Goal: Transaction & Acquisition: Purchase product/service

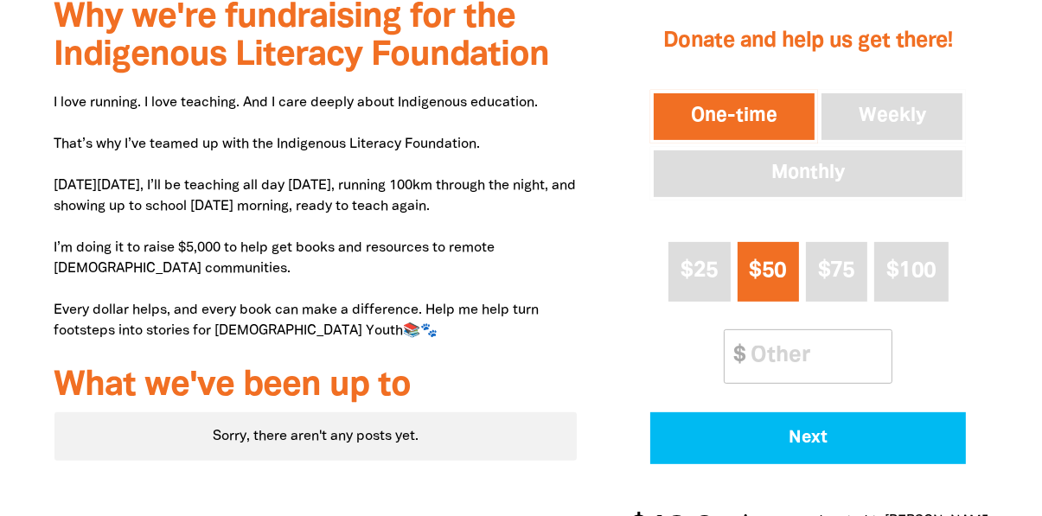
scroll to position [546, 0]
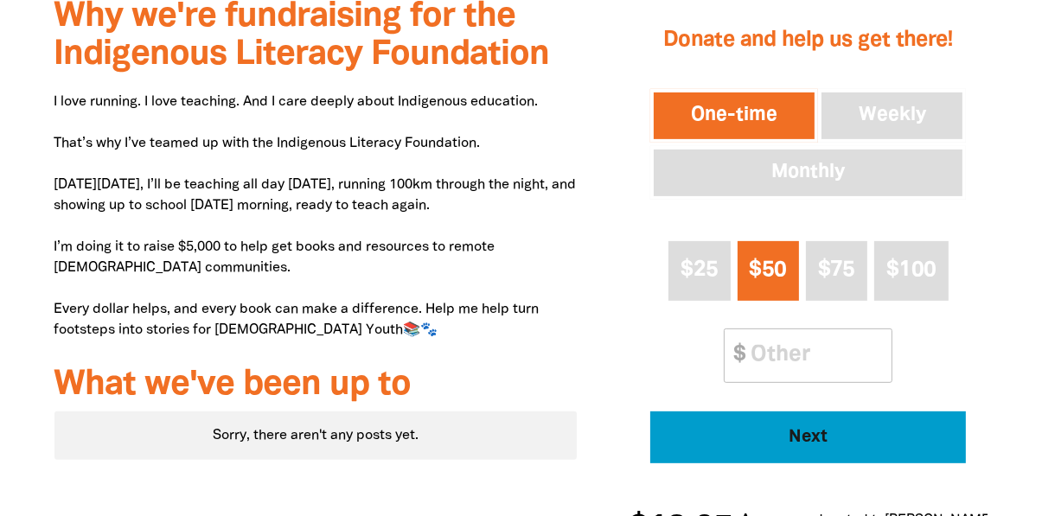
click at [818, 429] on span "Next" at bounding box center [808, 437] width 268 height 17
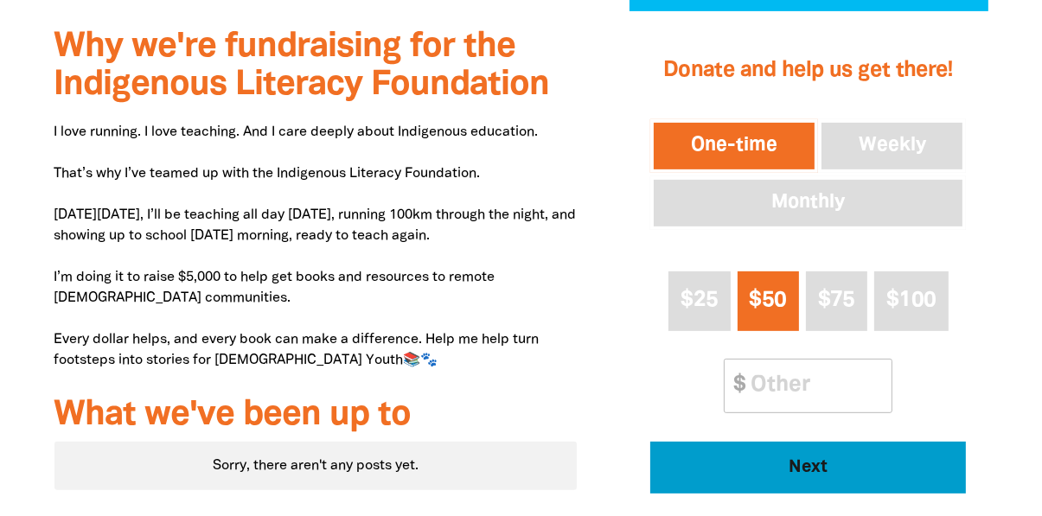
select select "AU"
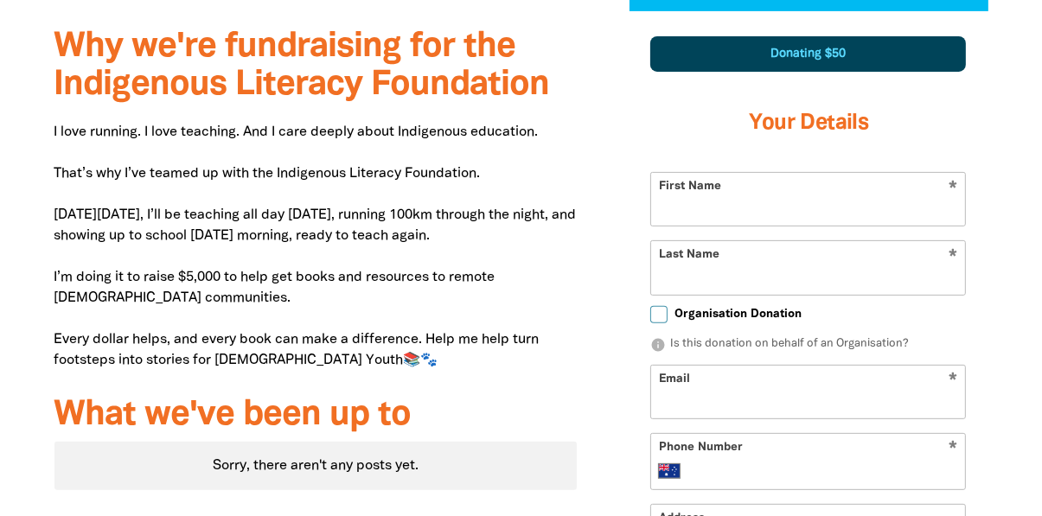
scroll to position [512, 0]
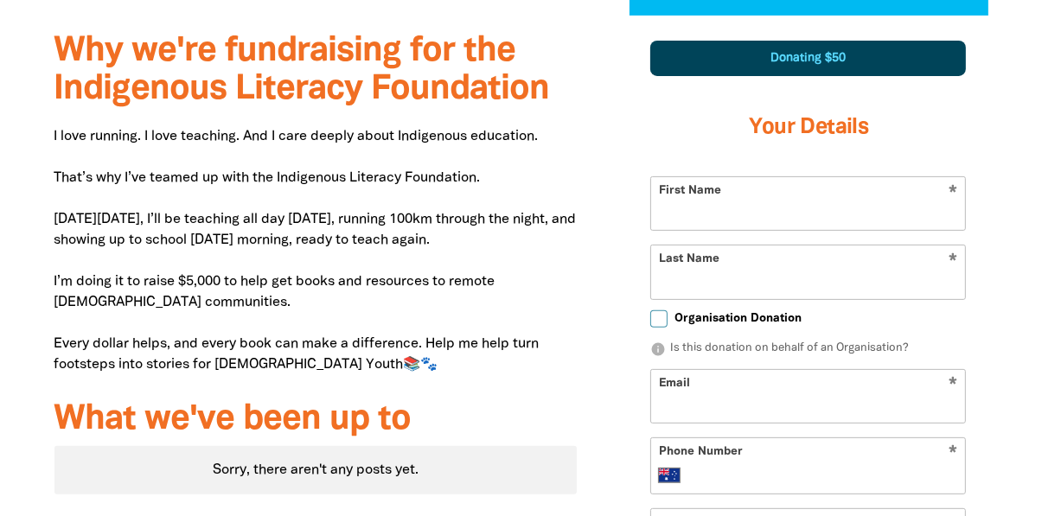
click at [731, 197] on input "First Name" at bounding box center [808, 203] width 314 height 53
type input "[PERSON_NAME]"
type input "Gulliver"
type input "[EMAIL_ADDRESS][DOMAIN_NAME]"
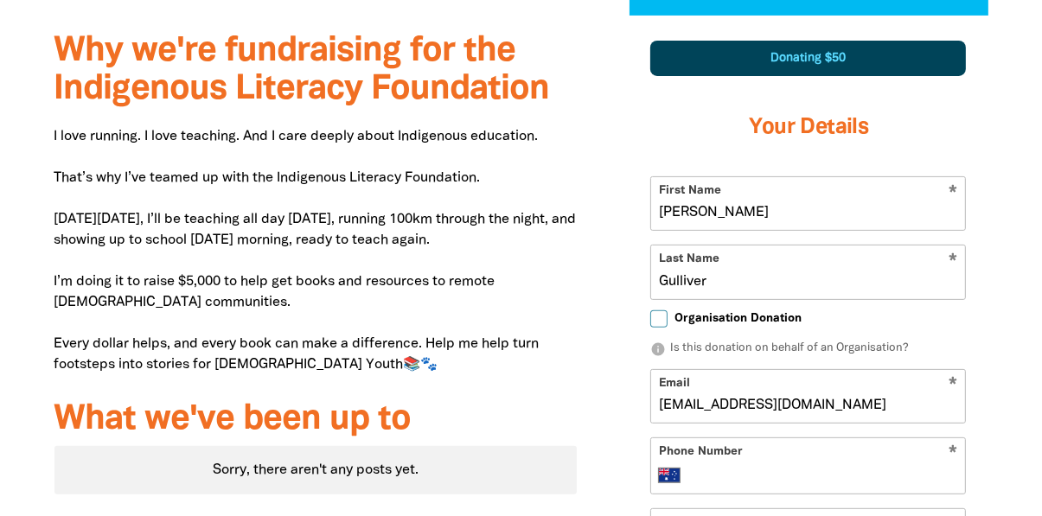
type input "[PHONE_NUMBER]"
type input "[STREET_ADDRESS]"
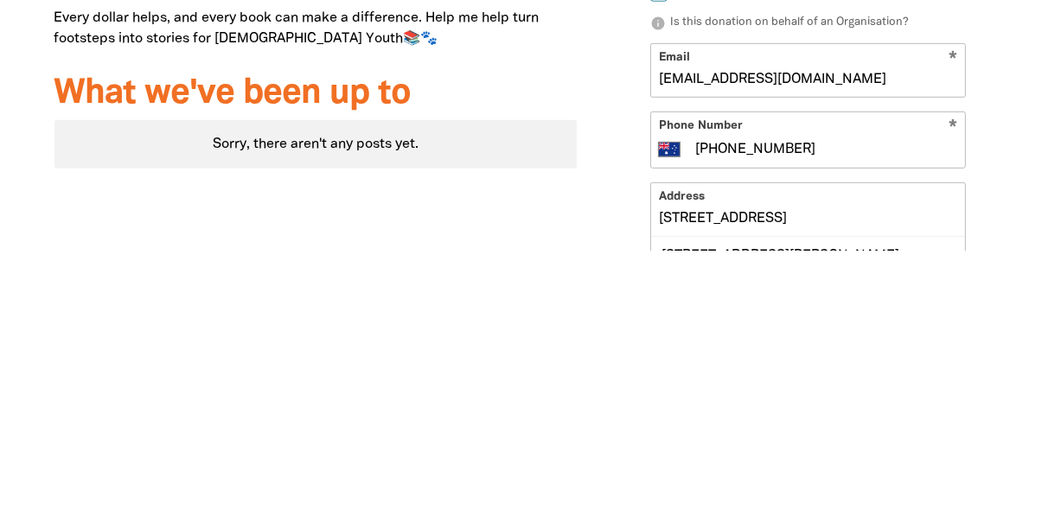
scroll to position [596, 0]
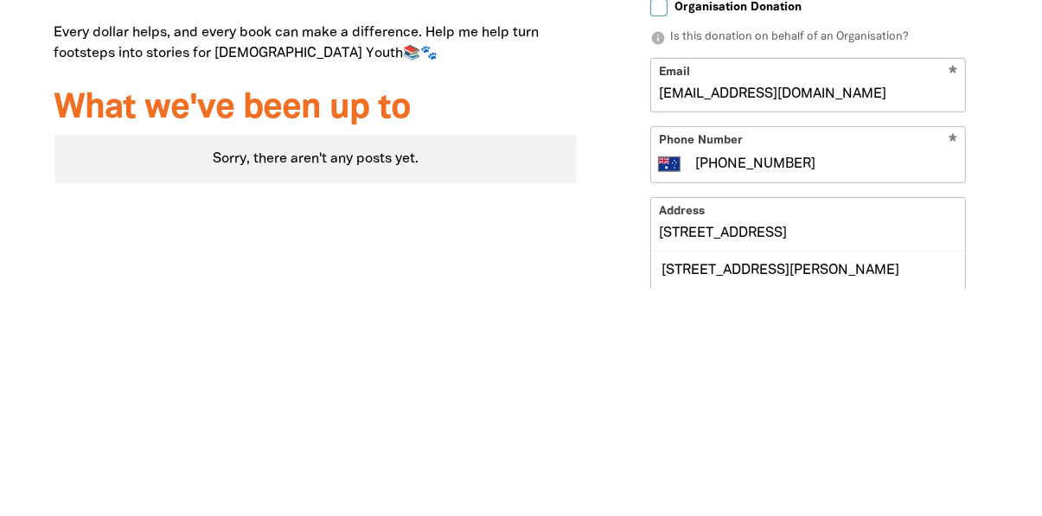
click at [804, 381] on input "[PHONE_NUMBER]" at bounding box center [825, 391] width 265 height 21
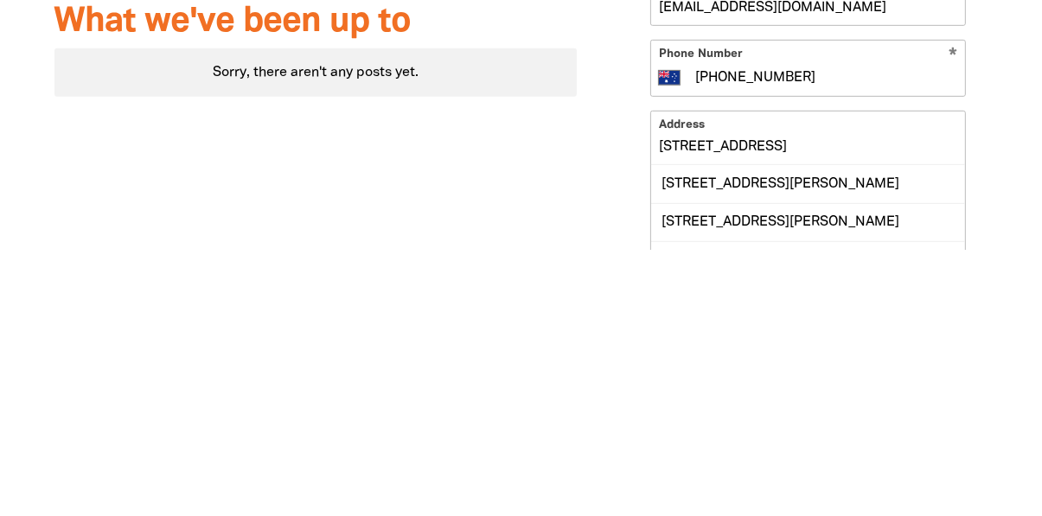
scroll to position [648, 0]
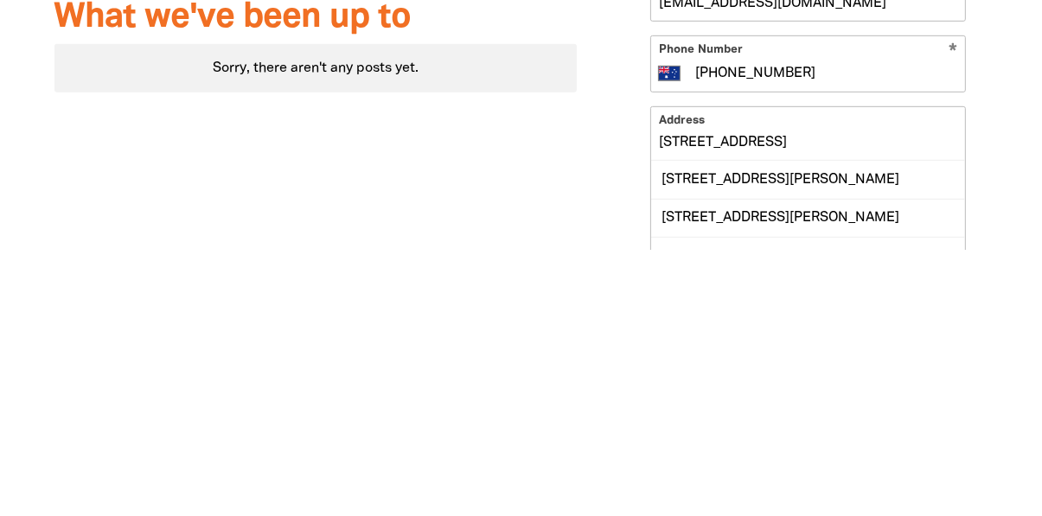
type input "[PHONE_NUMBER]"
click at [769, 377] on input "[STREET_ADDRESS]" at bounding box center [808, 399] width 314 height 53
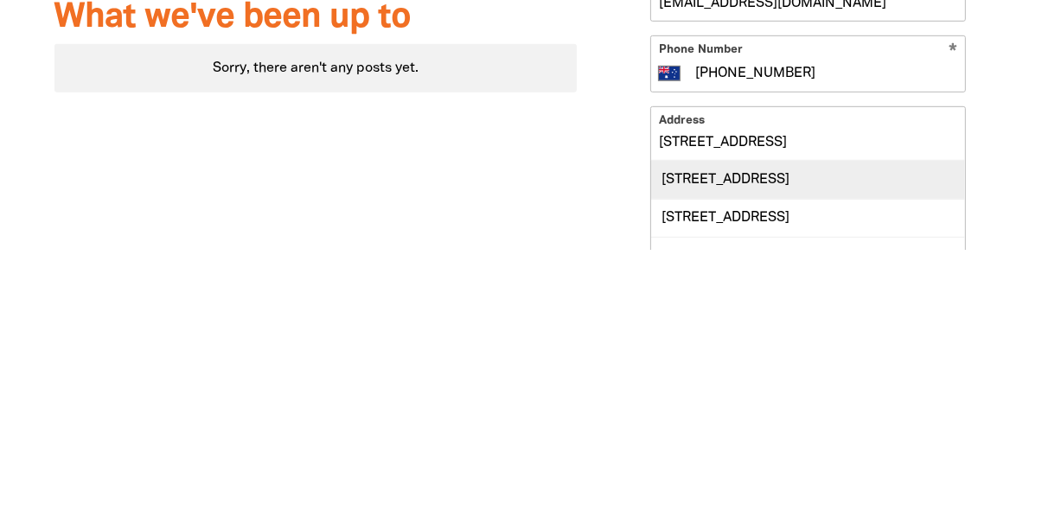
click at [797, 427] on div "[STREET_ADDRESS]" at bounding box center [808, 445] width 314 height 37
type input "[STREET_ADDRESS]"
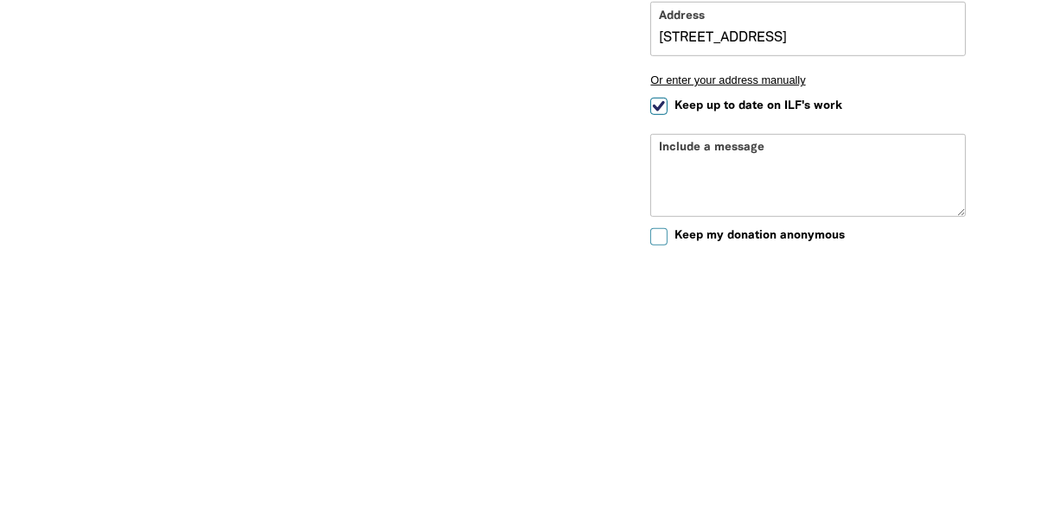
scroll to position [756, 0]
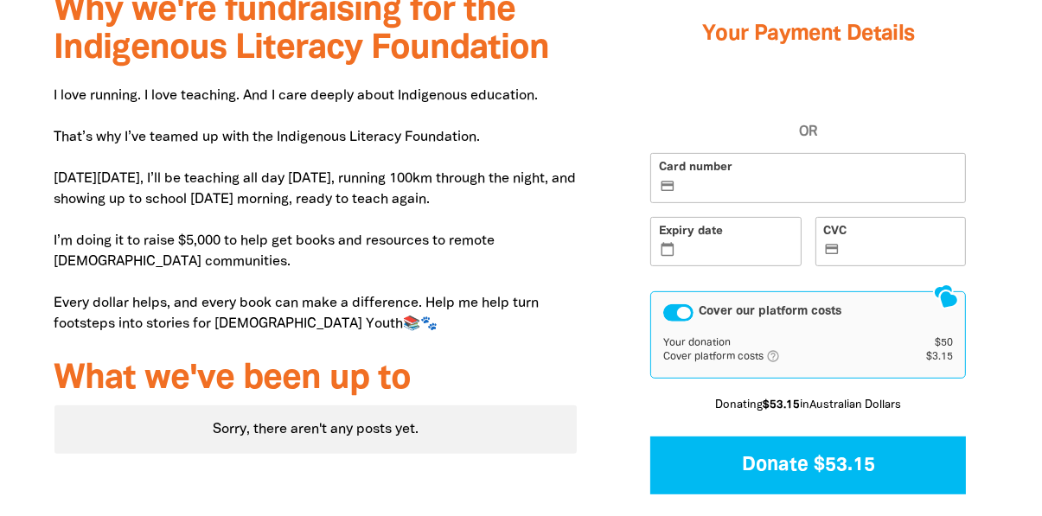
scroll to position [520, 0]
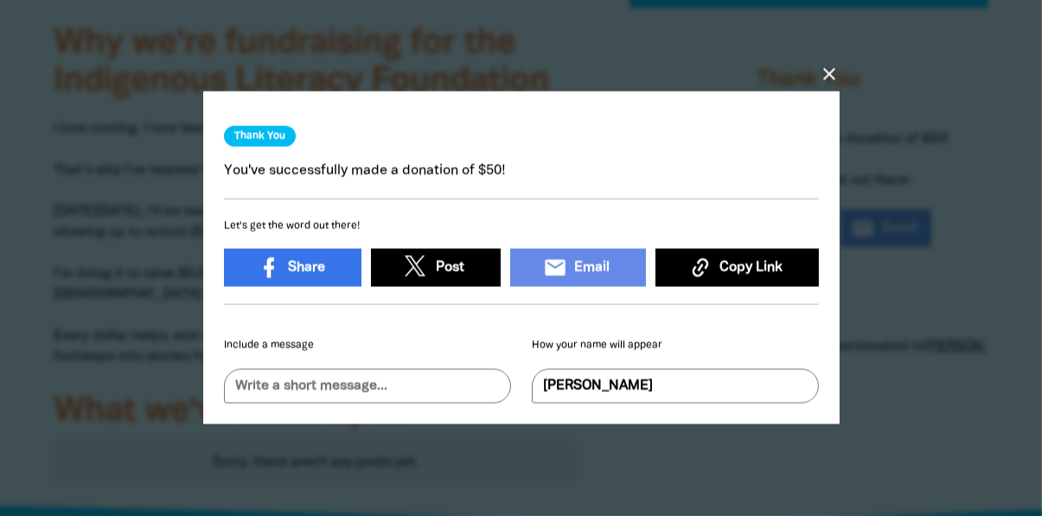
click at [836, 79] on icon "close" at bounding box center [829, 74] width 21 height 21
